Goal: Task Accomplishment & Management: Complete application form

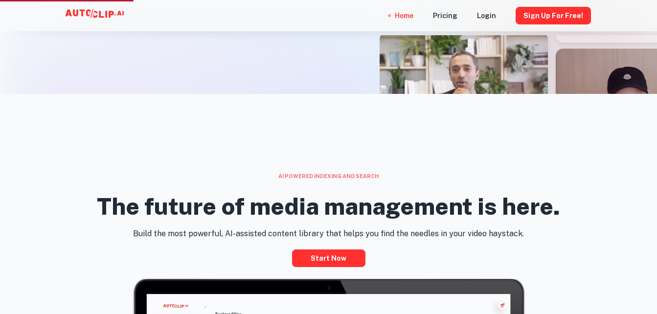
scroll to position [235, 0]
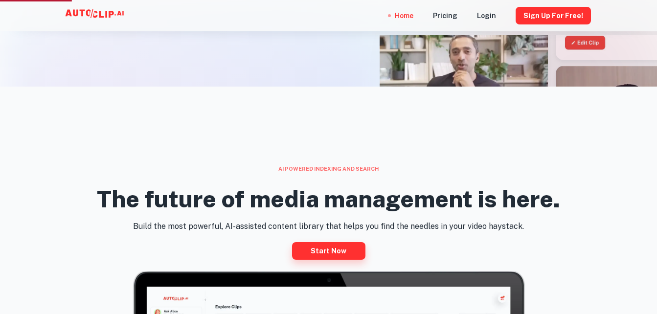
click at [347, 247] on link "Start now" at bounding box center [328, 251] width 73 height 18
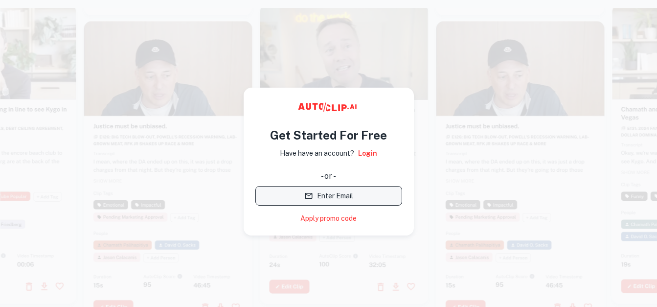
click at [327, 204] on button "Enter Email" at bounding box center [328, 196] width 147 height 20
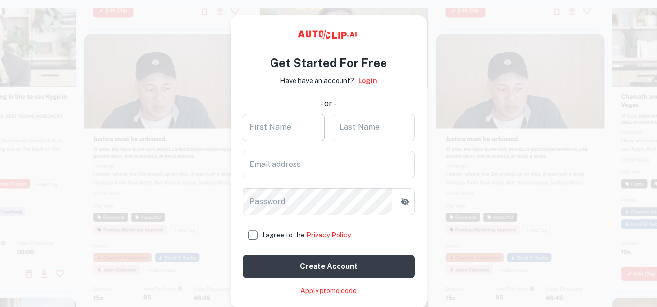
click at [265, 129] on input "First Name" at bounding box center [284, 127] width 82 height 27
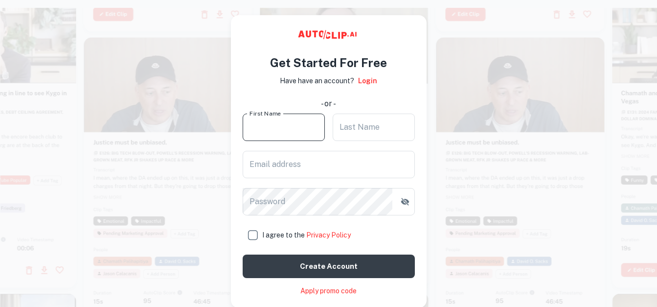
type input "[PERSON_NAME]"
type input "Atukeng"
click at [277, 168] on input "Email address" at bounding box center [329, 164] width 172 height 27
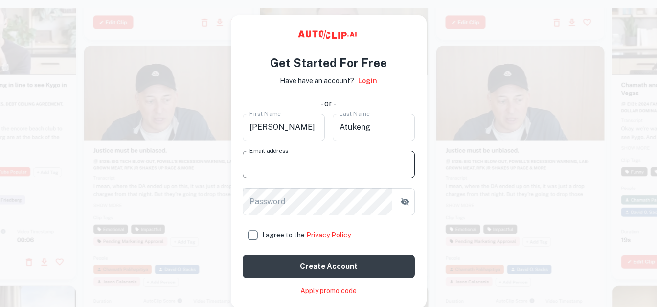
type input "[EMAIL_ADDRESS][DOMAIN_NAME]"
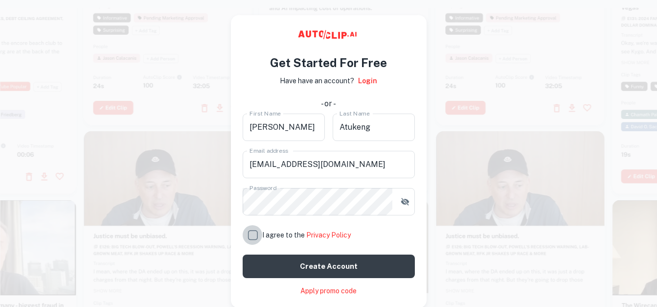
click at [252, 237] on input "I agree to the Privacy Policy" at bounding box center [253, 235] width 20 height 20
checkbox input "true"
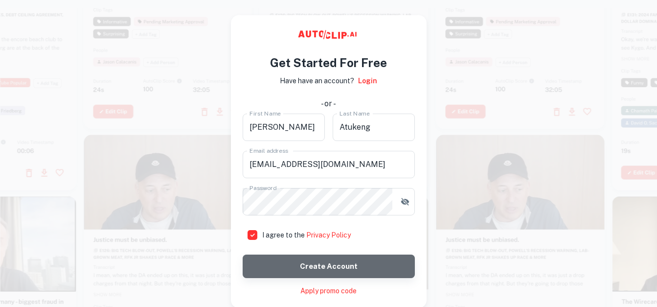
click at [311, 269] on button "Create account" at bounding box center [329, 265] width 172 height 23
